Goal: Task Accomplishment & Management: Manage account settings

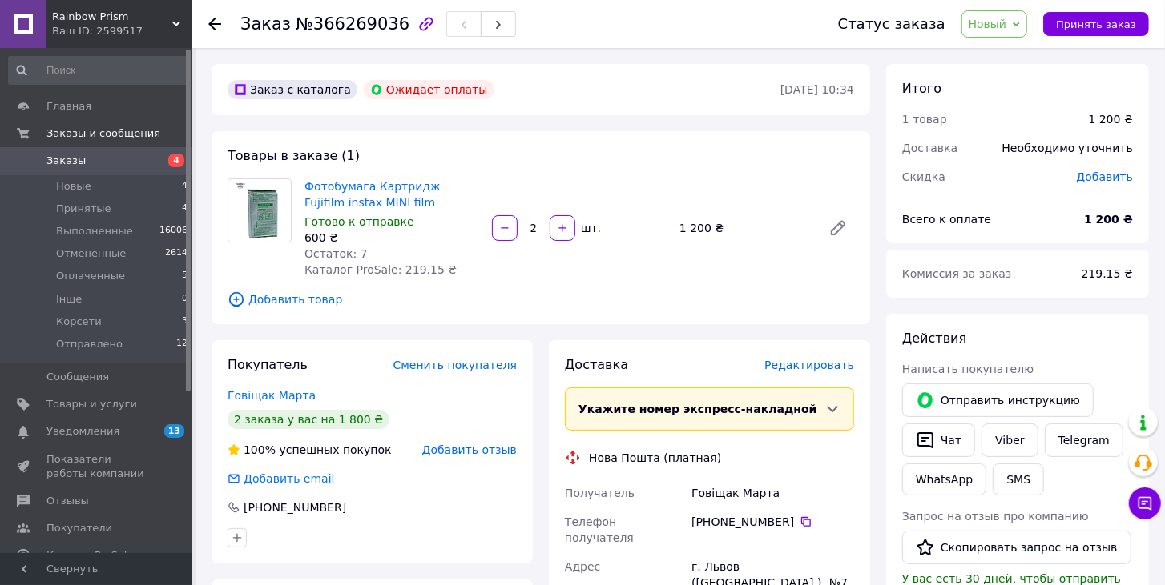
click at [78, 157] on span "Заказы" at bounding box center [65, 161] width 39 height 14
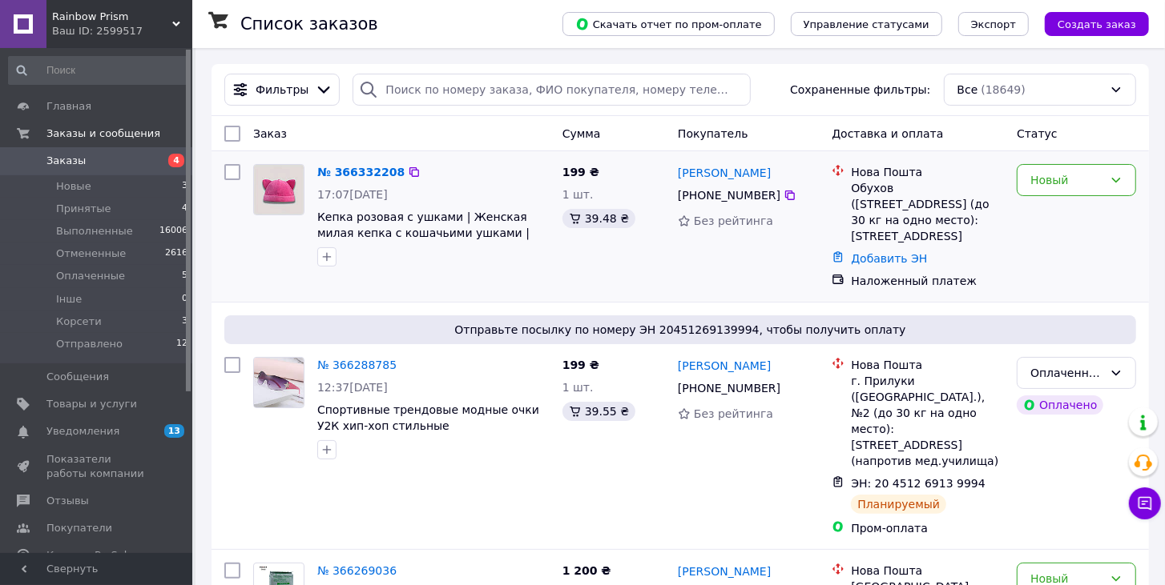
click at [284, 187] on img at bounding box center [279, 190] width 50 height 50
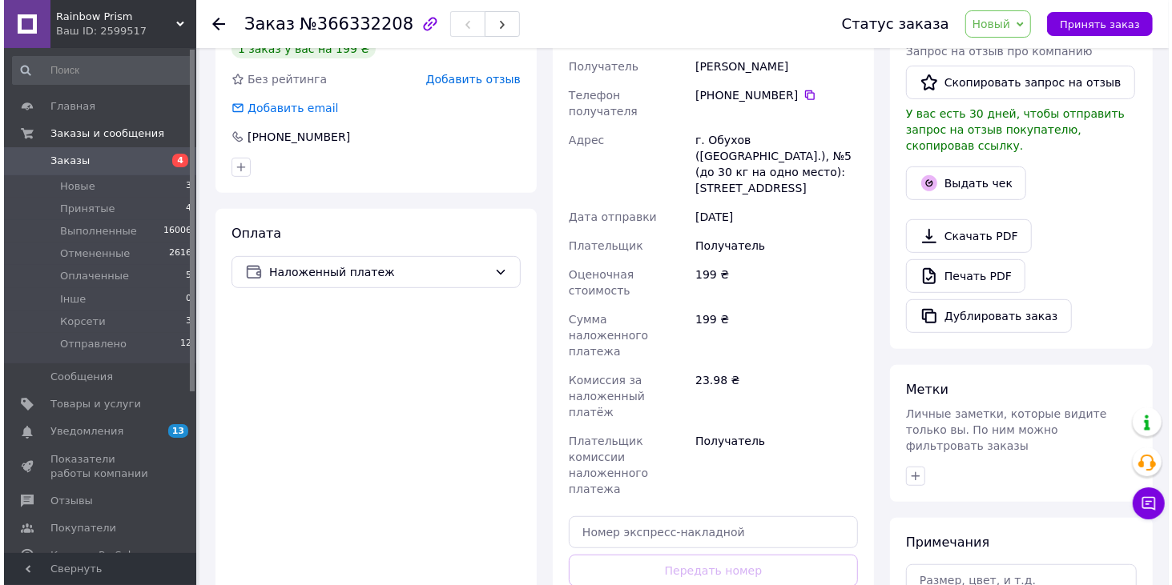
scroll to position [457, 0]
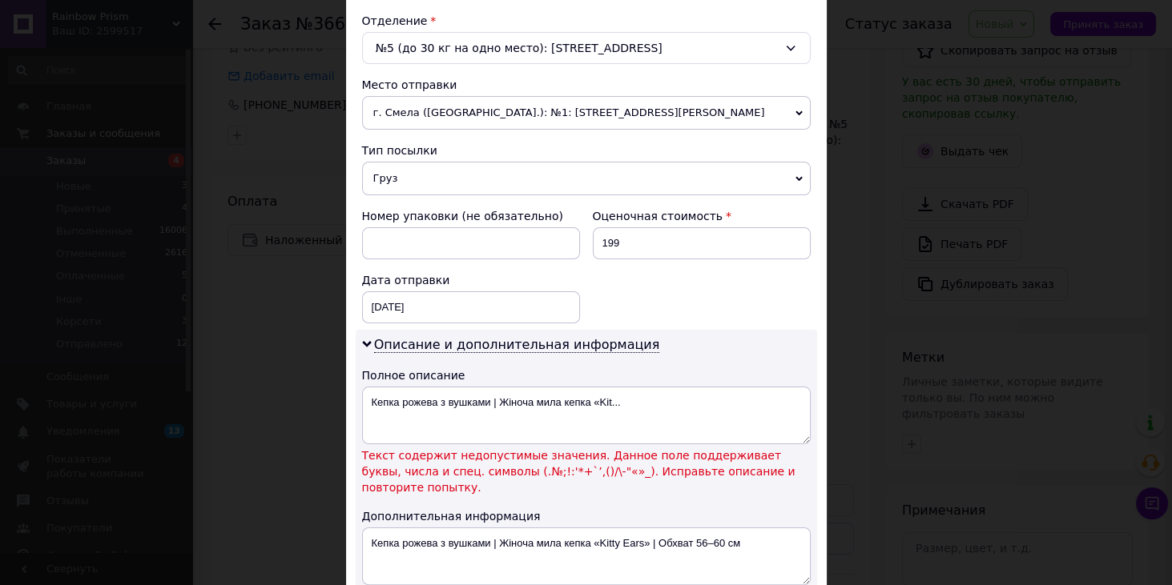
scroll to position [549, 0]
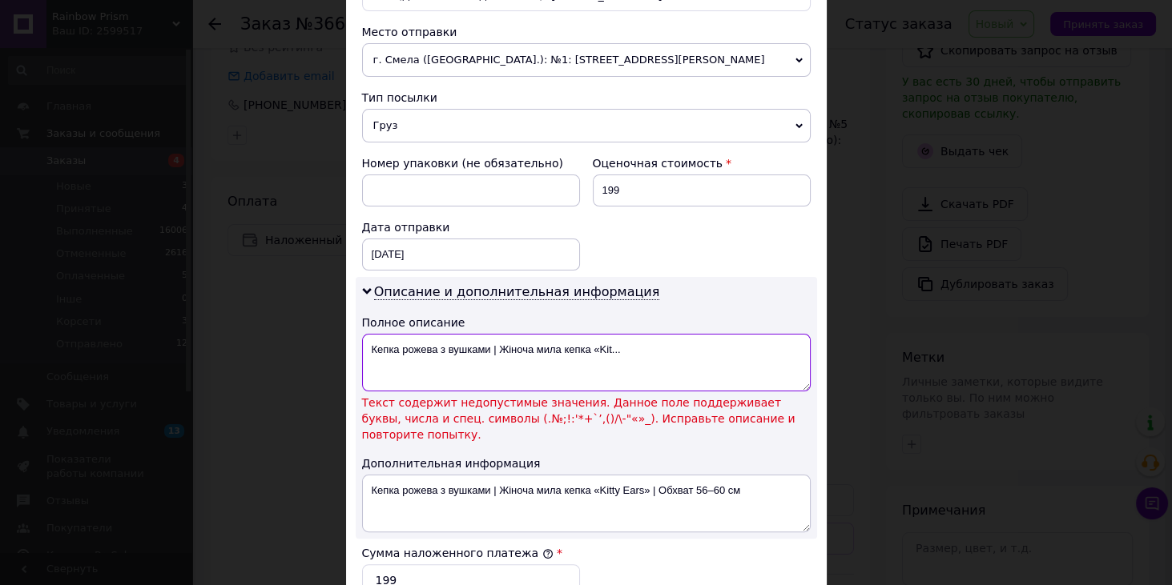
drag, startPoint x: 497, startPoint y: 340, endPoint x: 483, endPoint y: 344, distance: 14.0
click at [483, 344] on textarea "Кепка рожева з вушками | Жіноча мила кепка «Kit..." at bounding box center [586, 363] width 449 height 58
click at [495, 351] on textarea "Кепка рожева з вушками | Жіноча мила кепка «Kit..." at bounding box center [586, 363] width 449 height 58
drag, startPoint x: 494, startPoint y: 338, endPoint x: 520, endPoint y: 369, distance: 40.4
click at [493, 338] on textarea "Кепка рожева з вушками | Жіноча мила кепка «Kit..." at bounding box center [586, 363] width 449 height 58
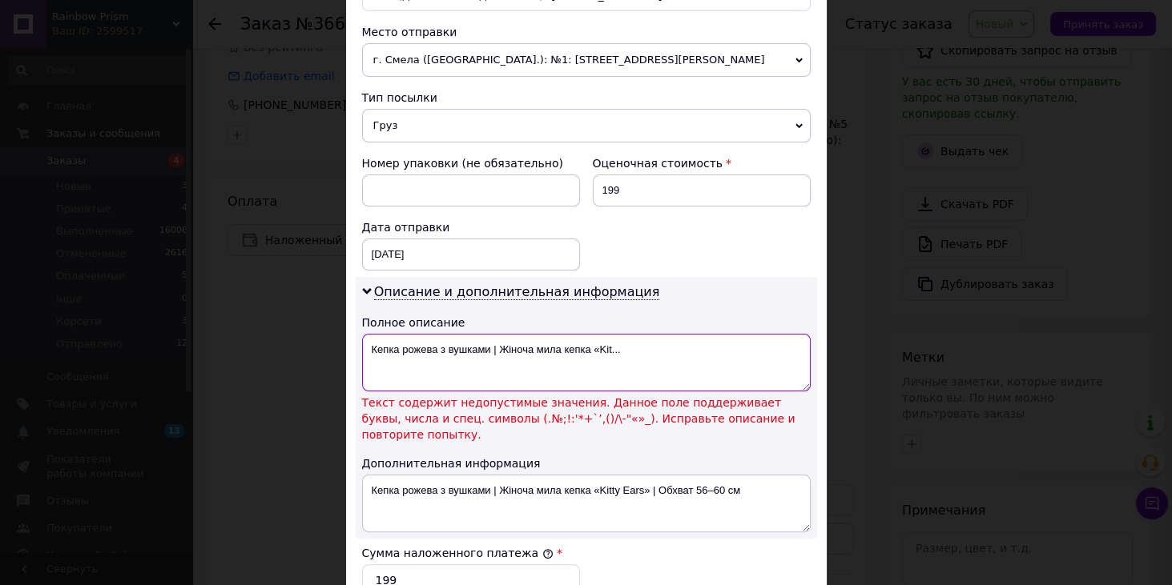
click at [628, 336] on textarea "Кепка рожева з вушками | Жіноча мила кепка «Kit..." at bounding box center [586, 363] width 449 height 58
click at [493, 344] on textarea "Кепка рожева з вушками | Жіноча мила кепка «Kit..." at bounding box center [586, 363] width 449 height 58
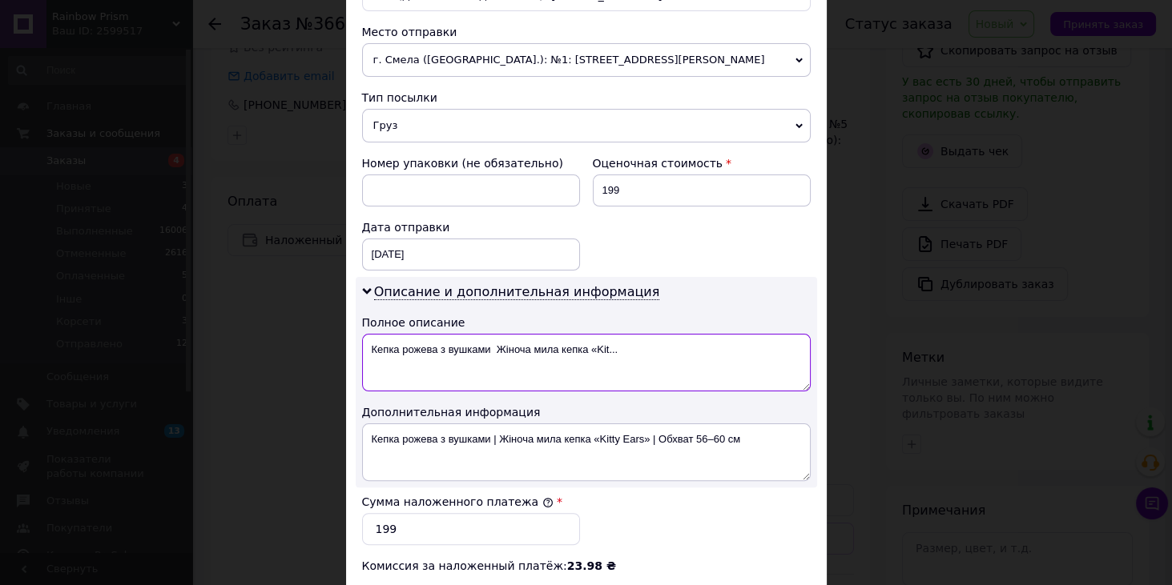
type textarea "Кепка рожева з вушками Жіноча мила кепка «Kit..."
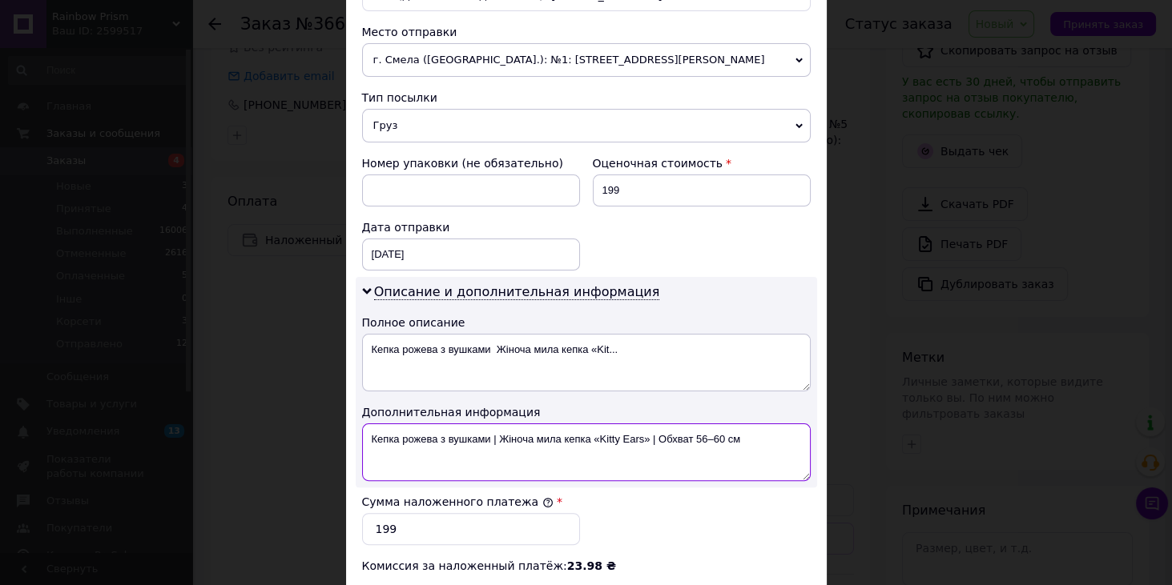
click at [495, 431] on textarea "Кепка рожева з вушками | Жіноча мила кепка «Kitty Ears» | Обхват 56–60 см" at bounding box center [586, 453] width 449 height 58
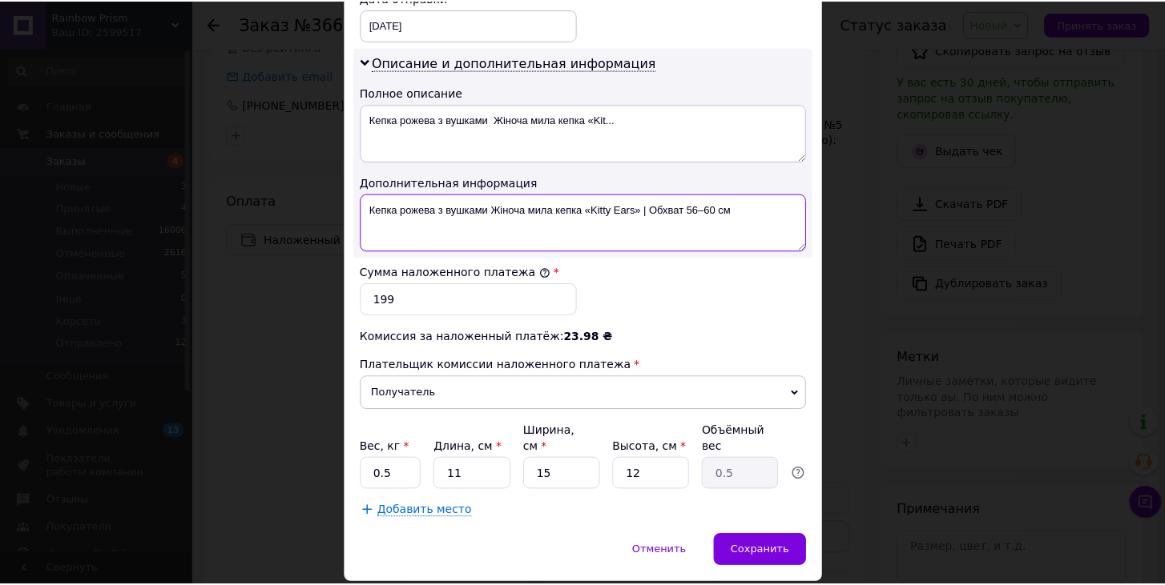
scroll to position [804, 0]
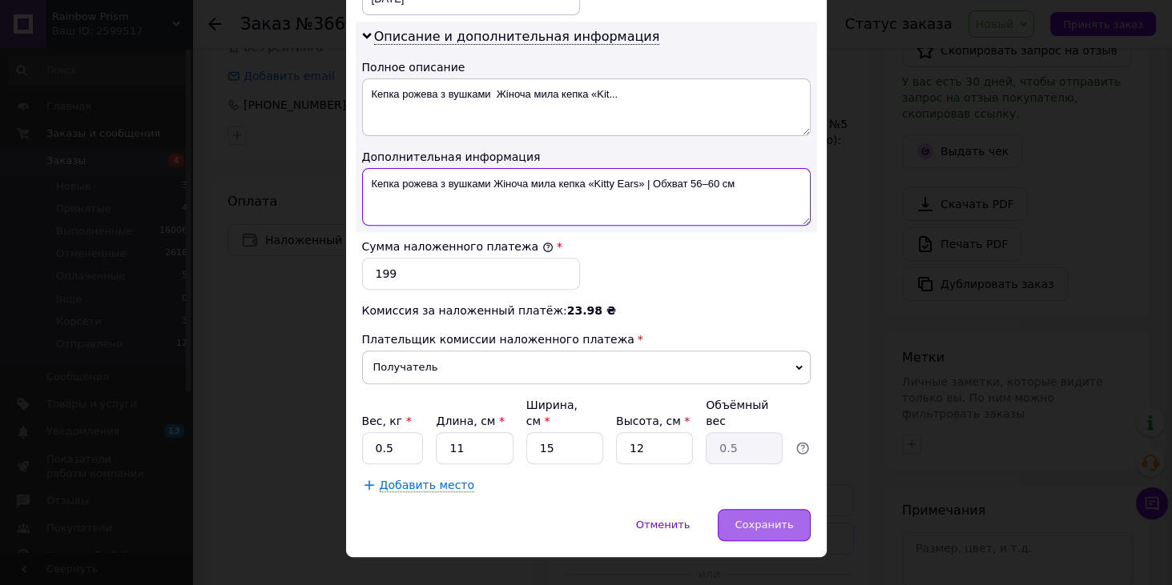
type textarea "Кепка рожева з вушками Жіноча мила кепка «Kitty Ears» | Обхват 56–60 см"
click at [784, 519] on span "Сохранить" at bounding box center [763, 525] width 58 height 12
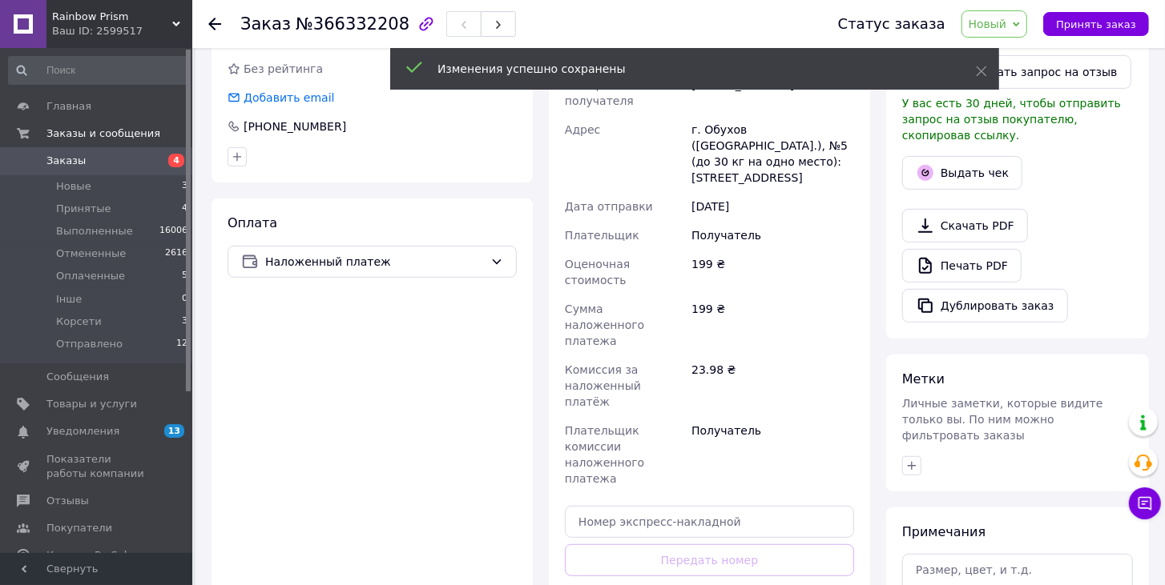
scroll to position [503, 0]
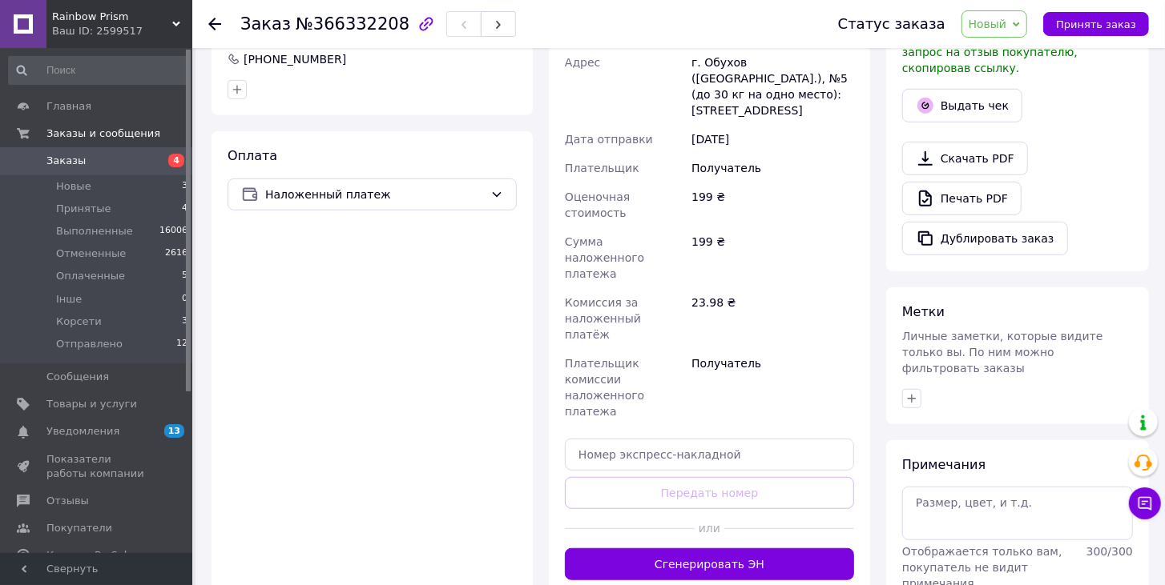
click at [662, 549] on button "Сгенерировать ЭН" at bounding box center [709, 565] width 289 height 32
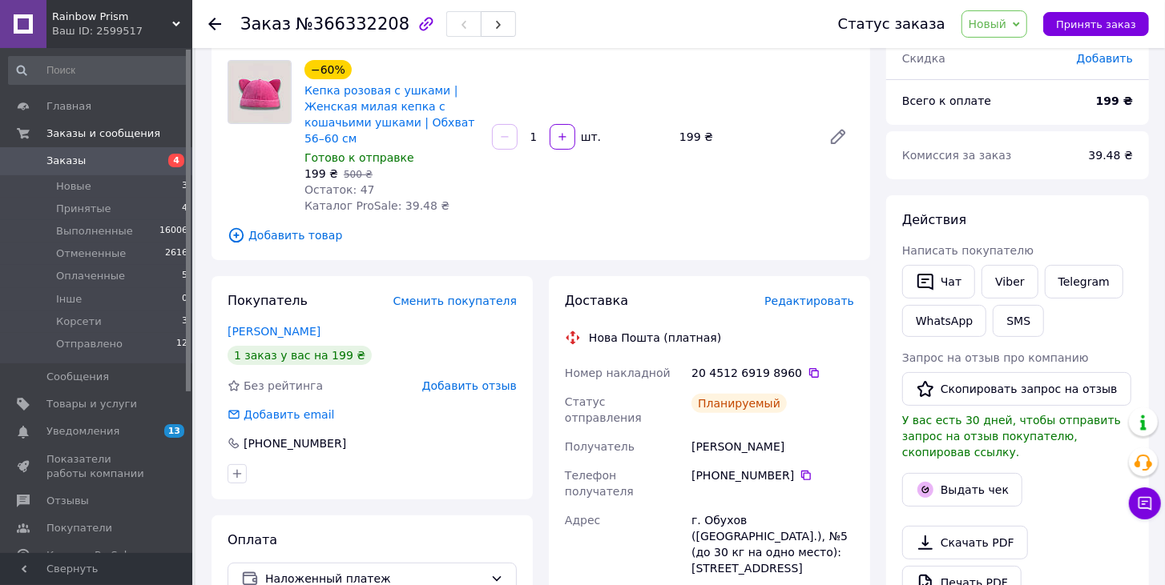
scroll to position [0, 0]
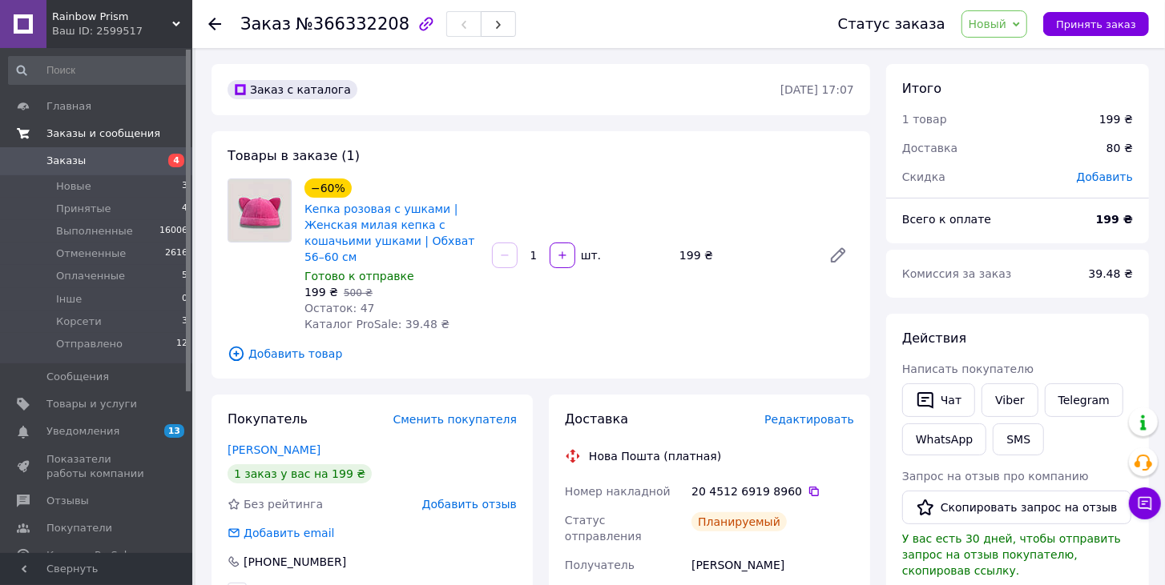
click at [70, 133] on span "Заказы и сообщения" at bounding box center [103, 134] width 114 height 14
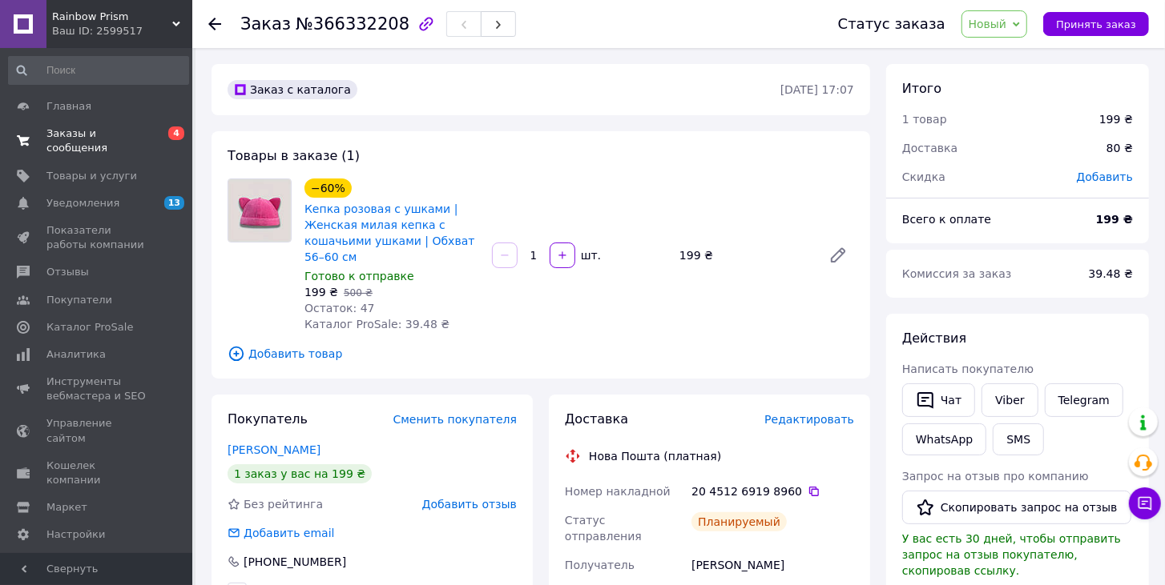
click at [50, 134] on span "Заказы и сообщения" at bounding box center [97, 141] width 102 height 29
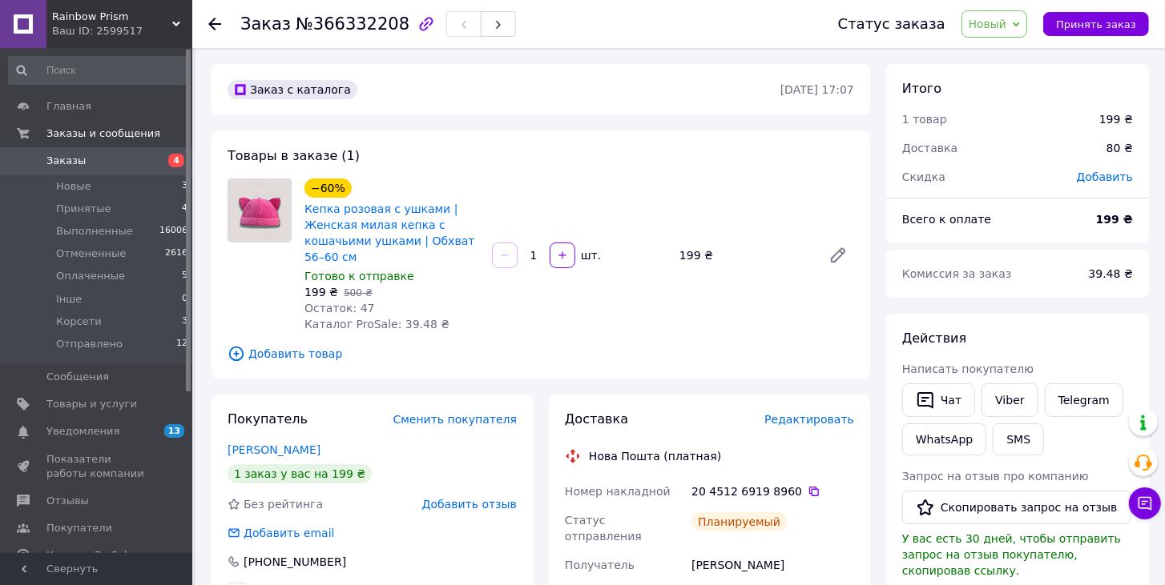
click at [50, 159] on span "Заказы" at bounding box center [65, 161] width 39 height 14
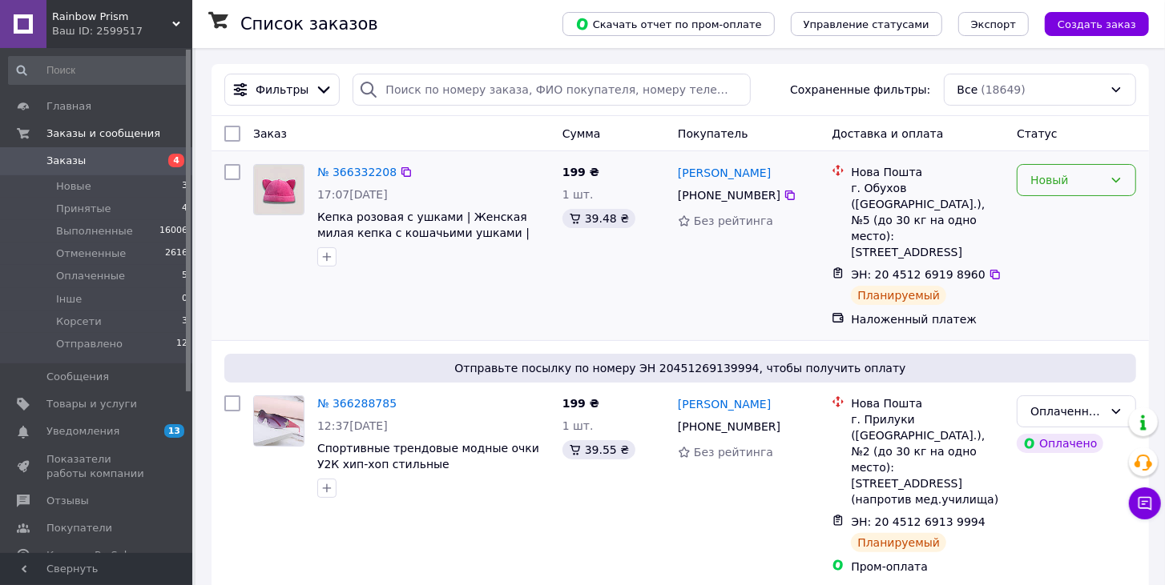
drag, startPoint x: 1060, startPoint y: 182, endPoint x: 1060, endPoint y: 193, distance: 11.2
click at [1060, 182] on div "Новый" at bounding box center [1066, 180] width 73 height 18
click at [1060, 207] on li "Принят" at bounding box center [1076, 213] width 118 height 29
